Goal: Task Accomplishment & Management: Manage account settings

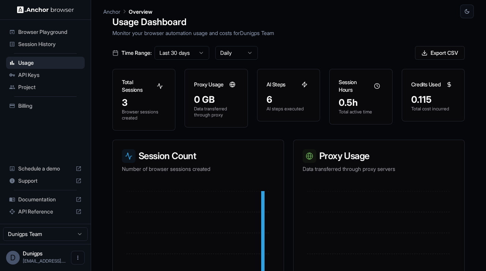
scroll to position [5, 0]
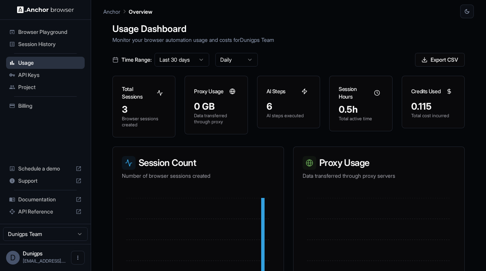
click at [27, 63] on span "Usage" at bounding box center [49, 63] width 63 height 8
click at [39, 255] on span "Dunigps" at bounding box center [33, 253] width 20 height 6
click at [32, 260] on span "[EMAIL_ADDRESS]...." at bounding box center [44, 261] width 43 height 6
click at [27, 233] on html "Browser Playground Session History Usage API Keys Project Billing Schedule a de…" at bounding box center [243, 135] width 486 height 271
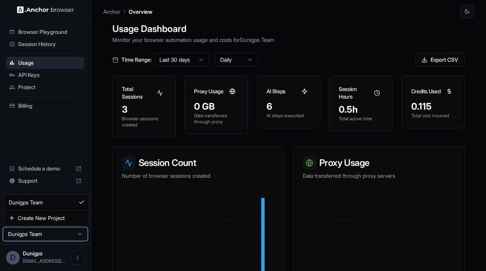
click at [46, 114] on html "Browser Playground Session History Usage API Keys Project Billing Schedule a de…" at bounding box center [243, 135] width 486 height 271
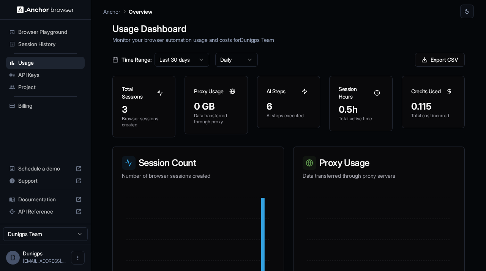
click at [38, 104] on span "Billing" at bounding box center [49, 106] width 63 height 8
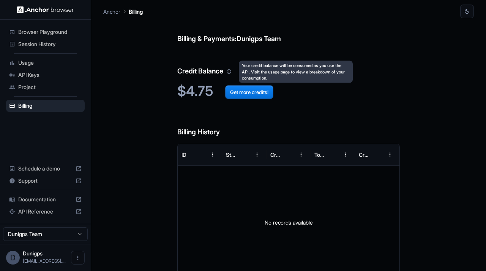
click at [349, 66] on div "Your credit balance will be consumed as you use the API. Visit the usage page t…" at bounding box center [296, 72] width 114 height 22
